Goal: Transaction & Acquisition: Subscribe to service/newsletter

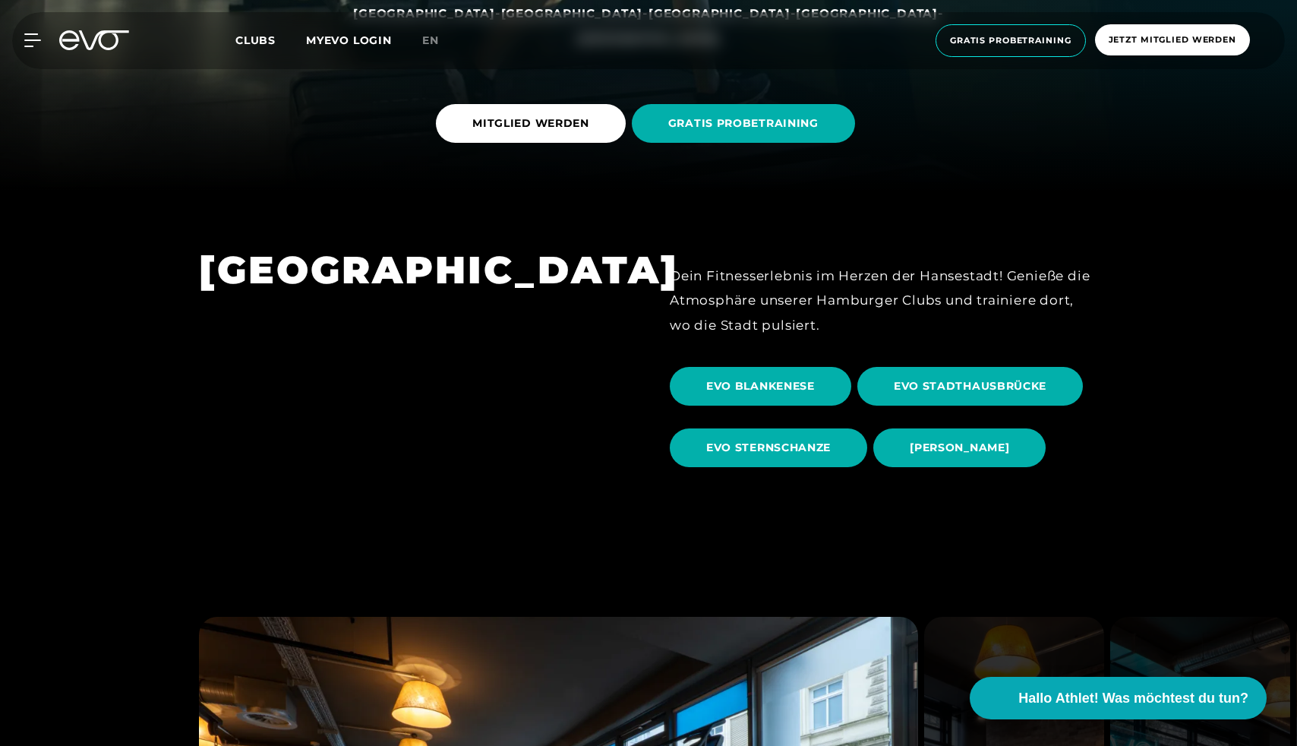
scroll to position [460, 0]
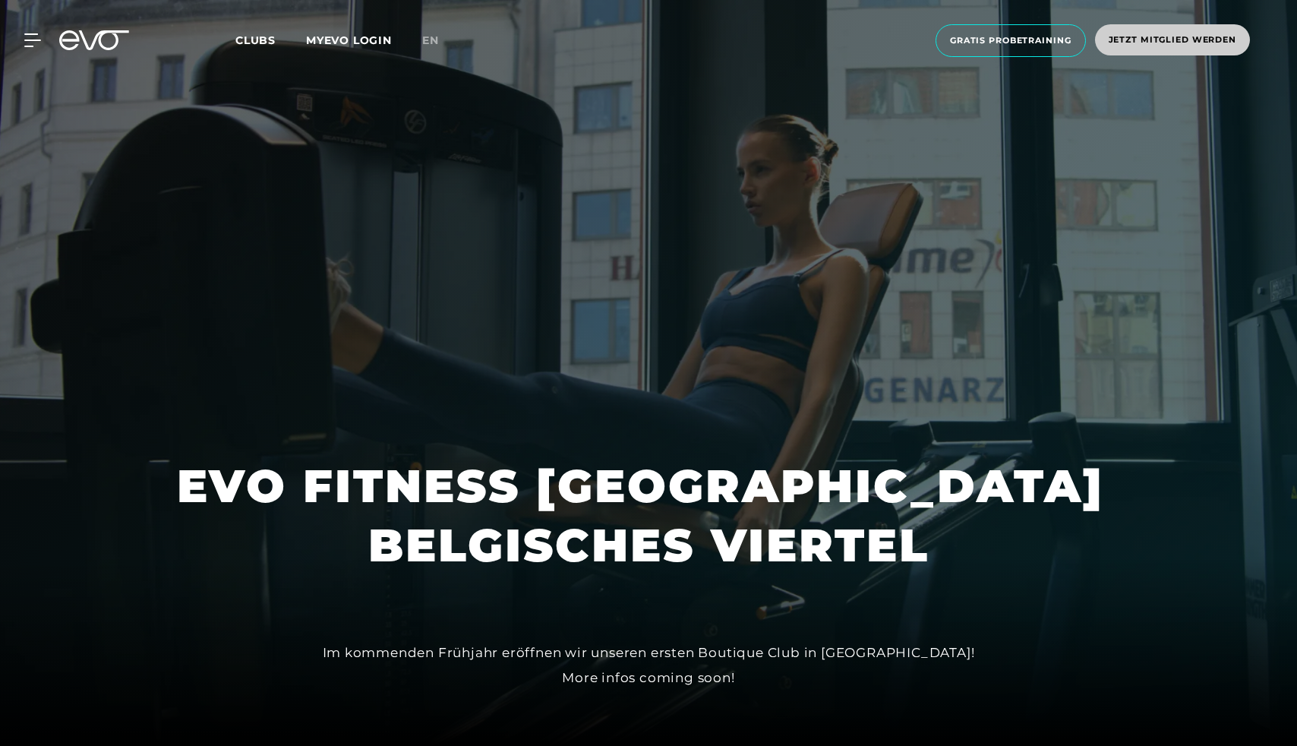
click at [1178, 43] on span "Jetzt Mitglied werden" at bounding box center [1173, 39] width 128 height 13
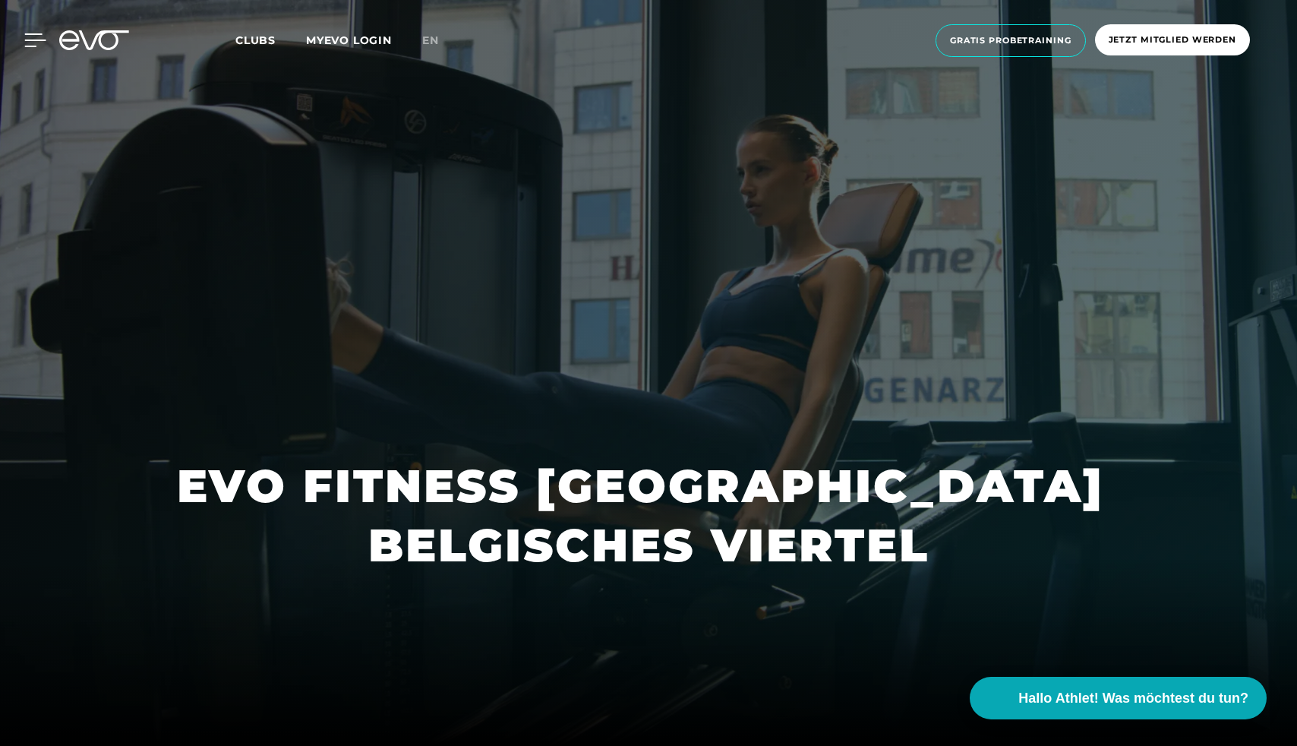
click at [39, 41] on icon at bounding box center [35, 40] width 22 height 14
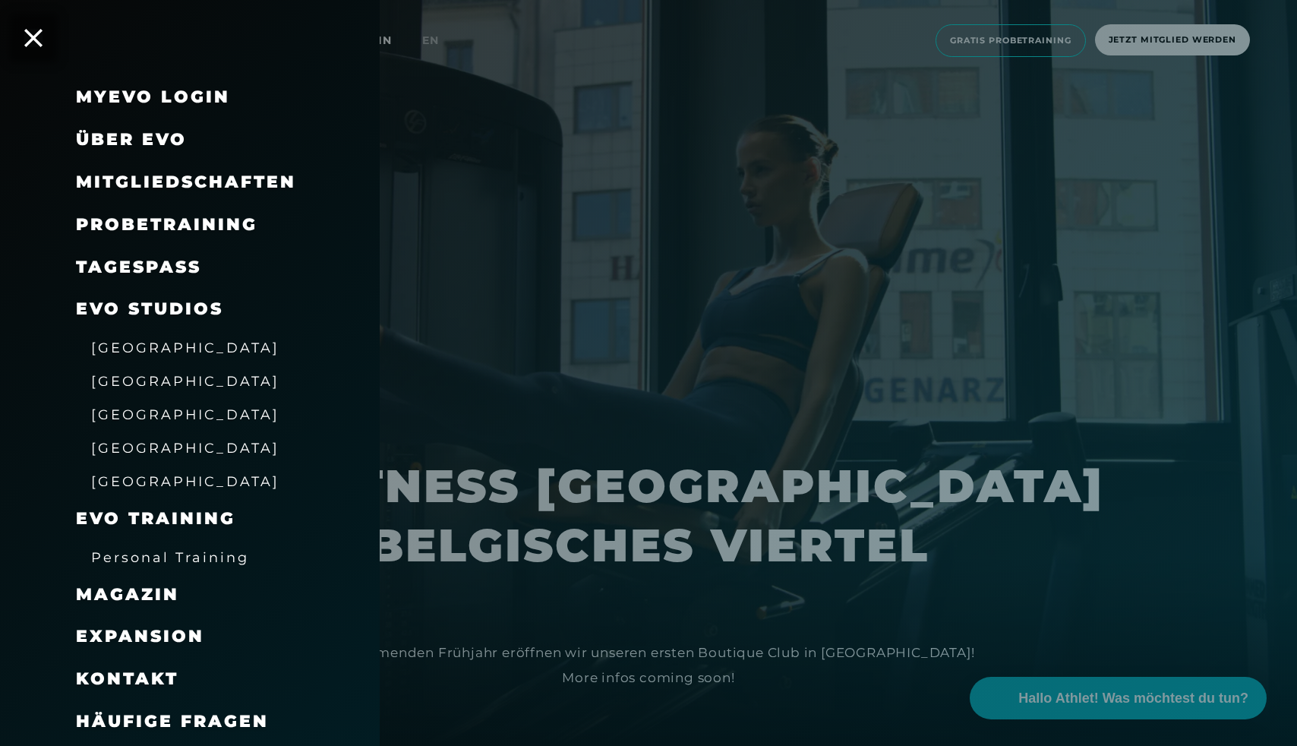
click at [169, 179] on span "Mitgliedschaften" at bounding box center [186, 182] width 220 height 21
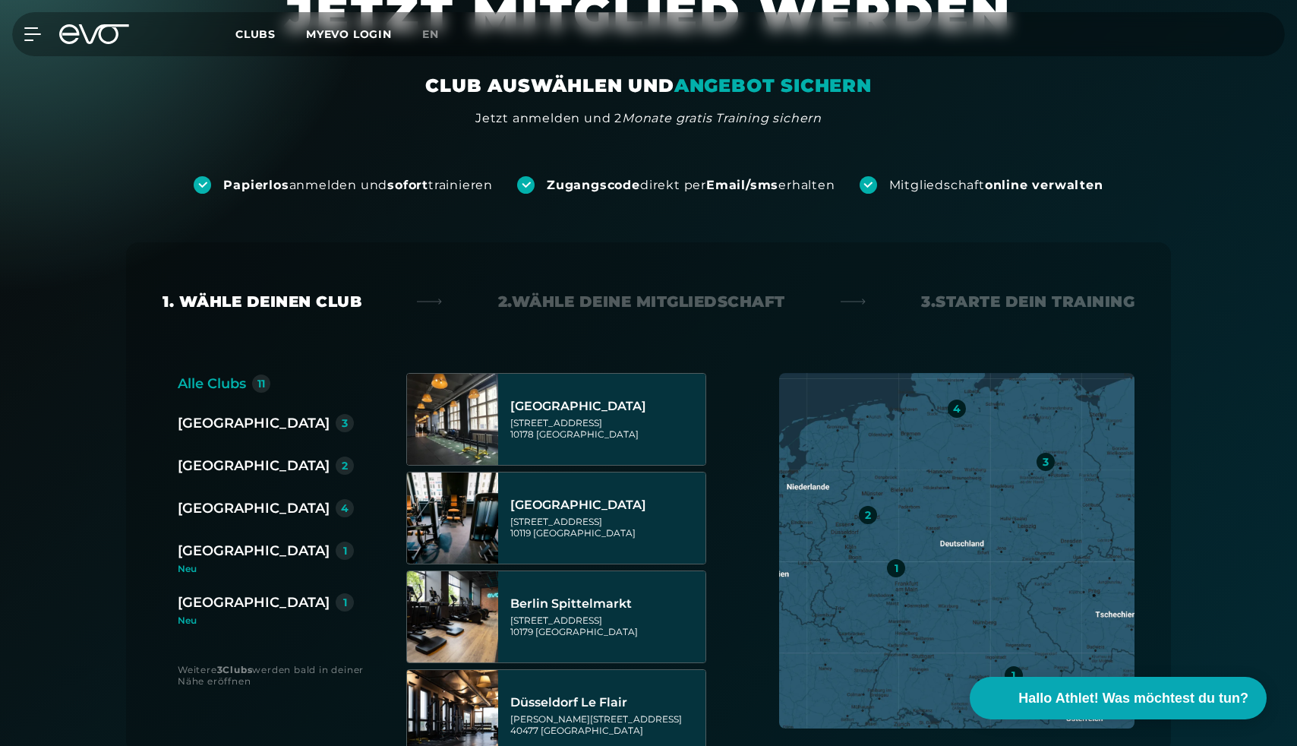
scroll to position [90, 0]
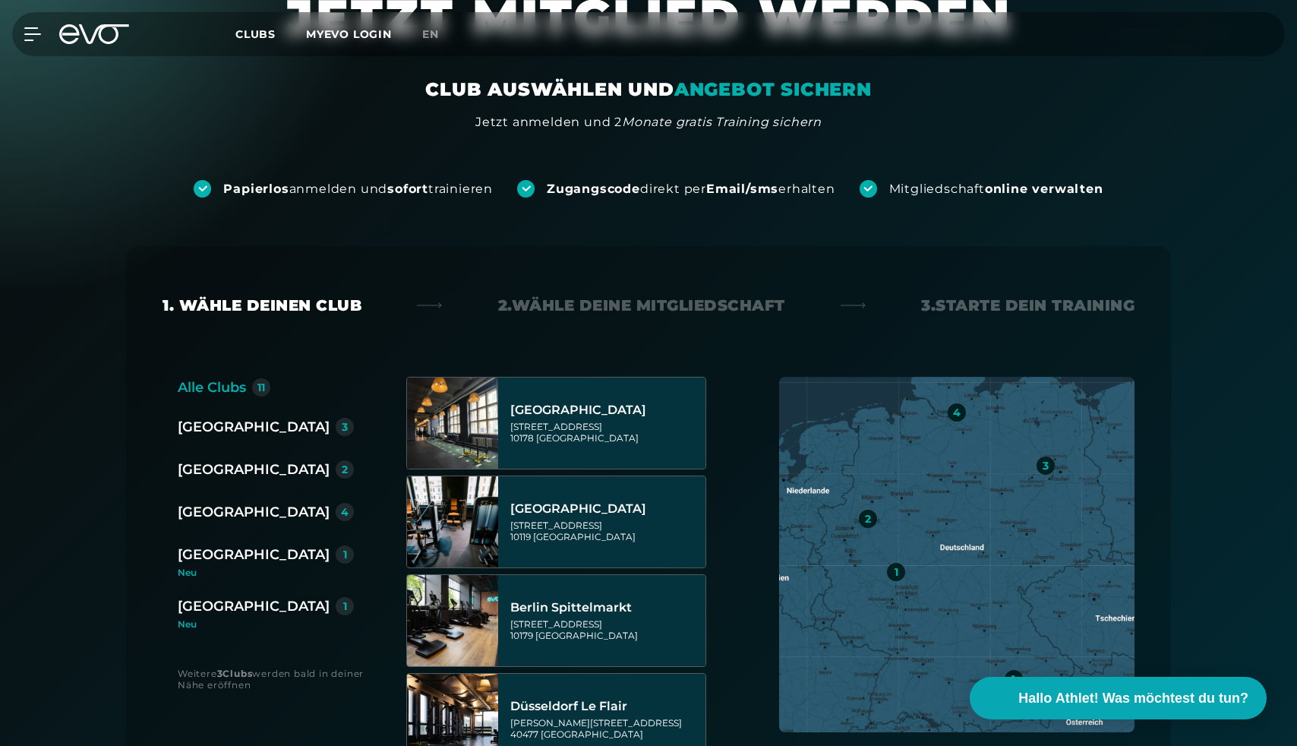
click at [198, 422] on div "[GEOGRAPHIC_DATA]" at bounding box center [254, 426] width 152 height 21
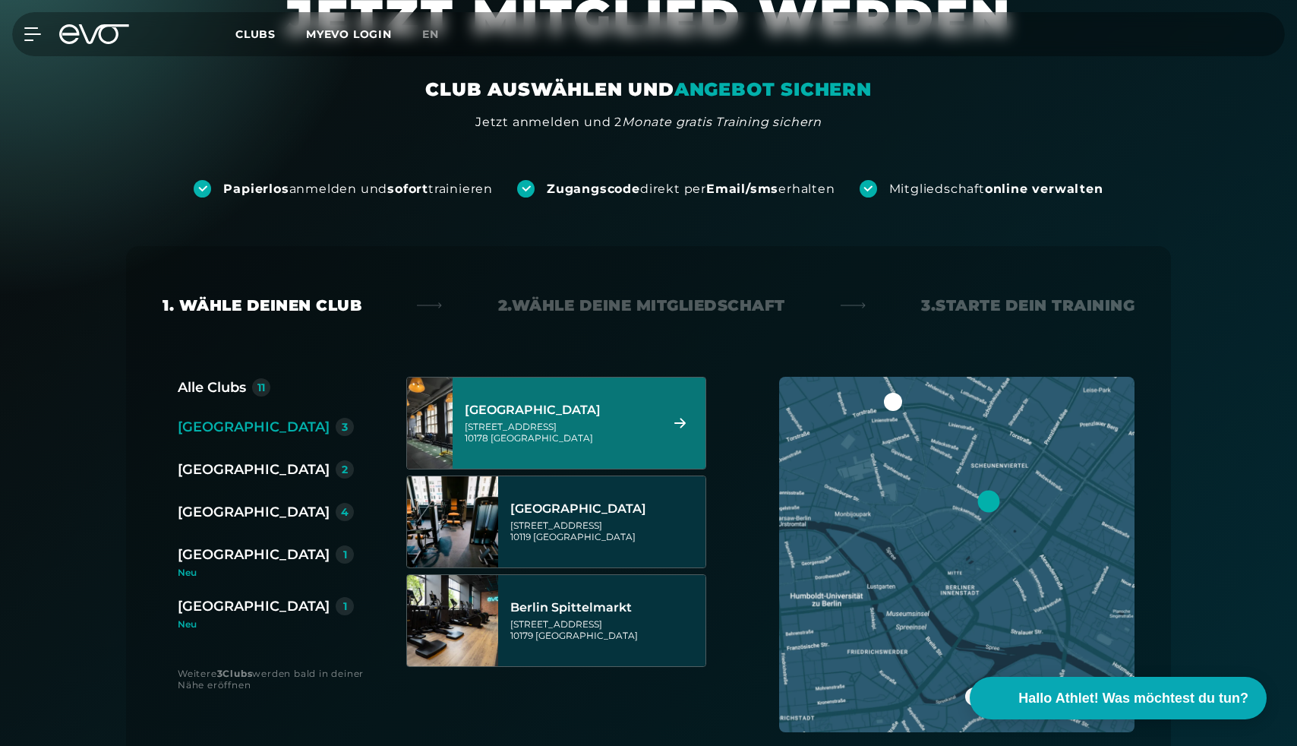
click at [484, 406] on div "[GEOGRAPHIC_DATA][STREET_ADDRESS]" at bounding box center [556, 423] width 300 height 93
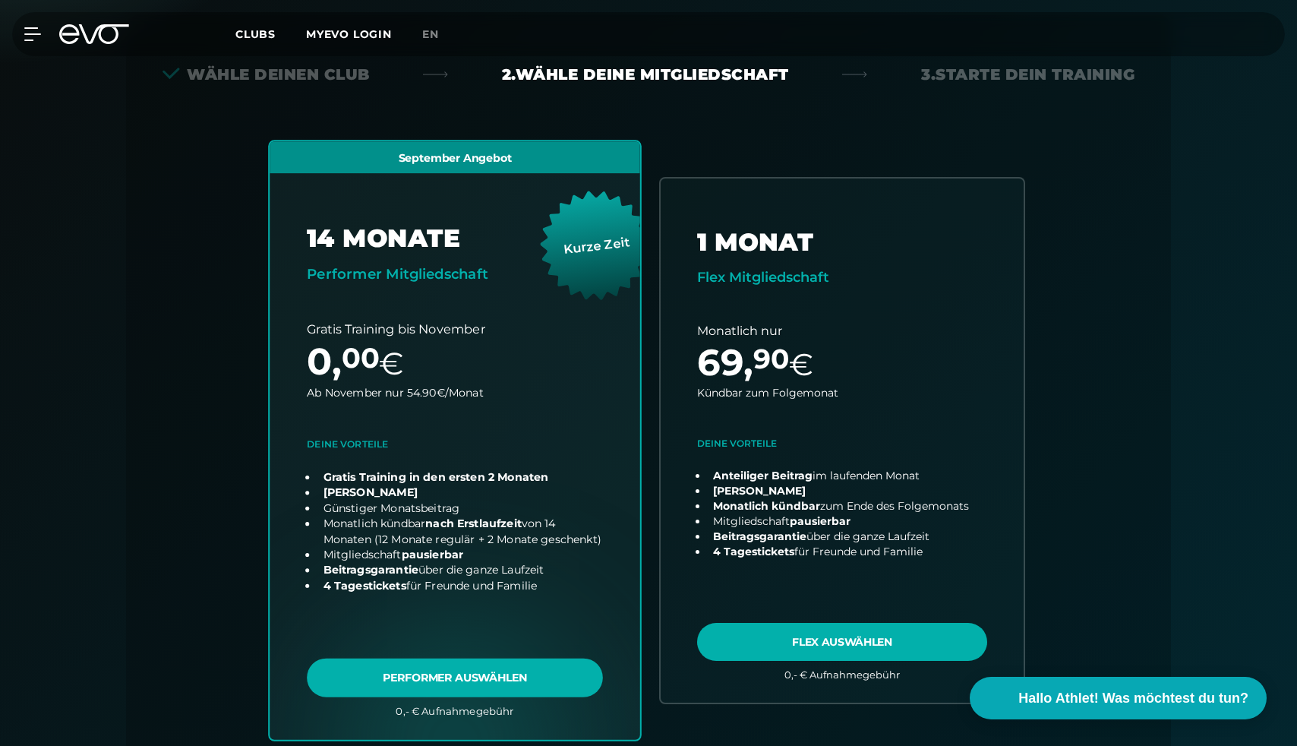
scroll to position [336, 0]
